Goal: Information Seeking & Learning: Learn about a topic

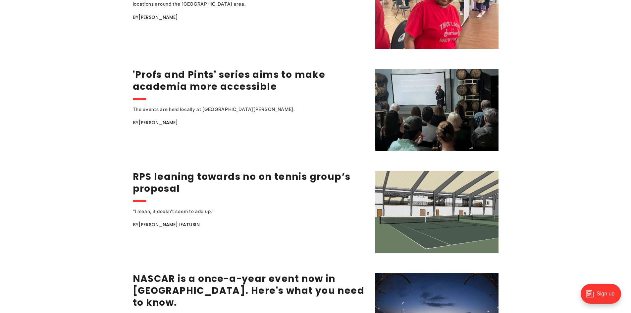
scroll to position [1093, 0]
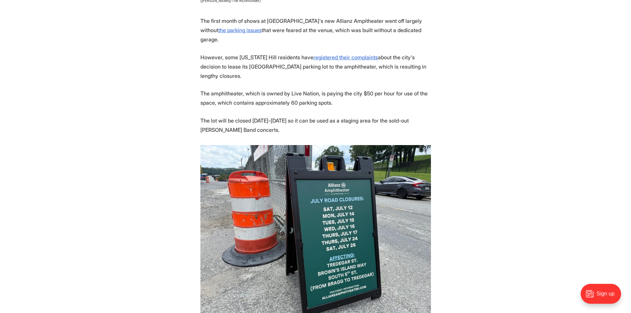
scroll to position [397, 0]
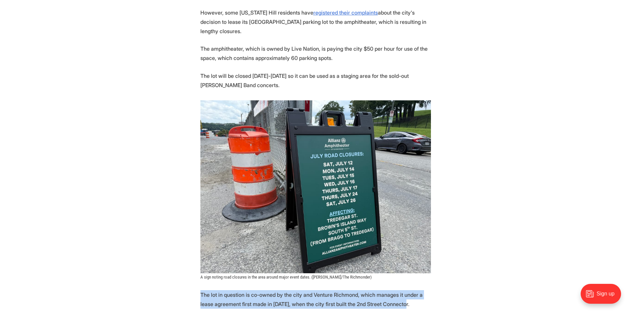
drag, startPoint x: 197, startPoint y: 262, endPoint x: 462, endPoint y: 269, distance: 265.0
click at [462, 269] on section "The first month of shows at Richmond's new Allianz Ampitheater went off largely…" at bounding box center [315, 301] width 631 height 658
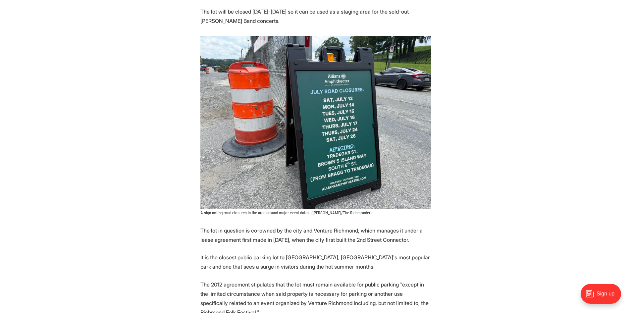
scroll to position [464, 0]
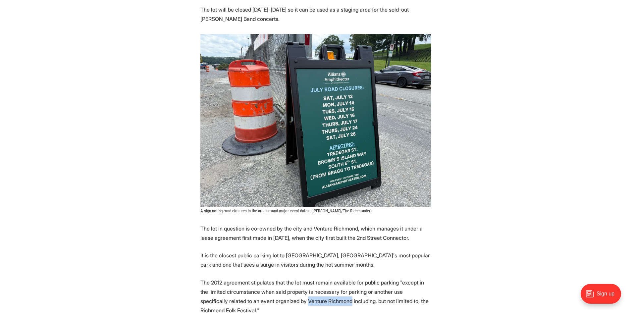
drag, startPoint x: 279, startPoint y: 268, endPoint x: 322, endPoint y: 271, distance: 43.2
click at [322, 278] on p "The 2012 agreement stipulates that the lot must remain available for public par…" at bounding box center [315, 296] width 231 height 37
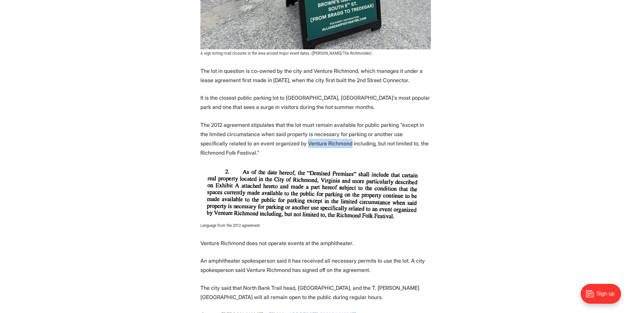
scroll to position [629, 0]
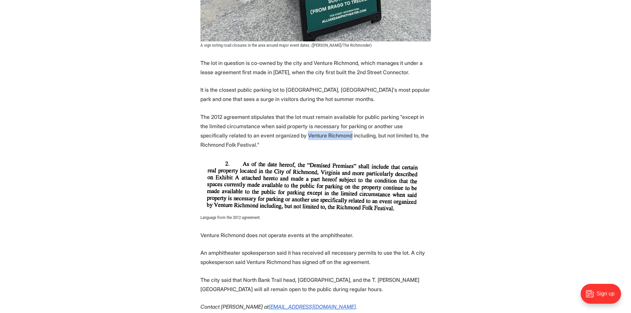
copy p "Venture Richmond"
